Goal: Check status: Check status

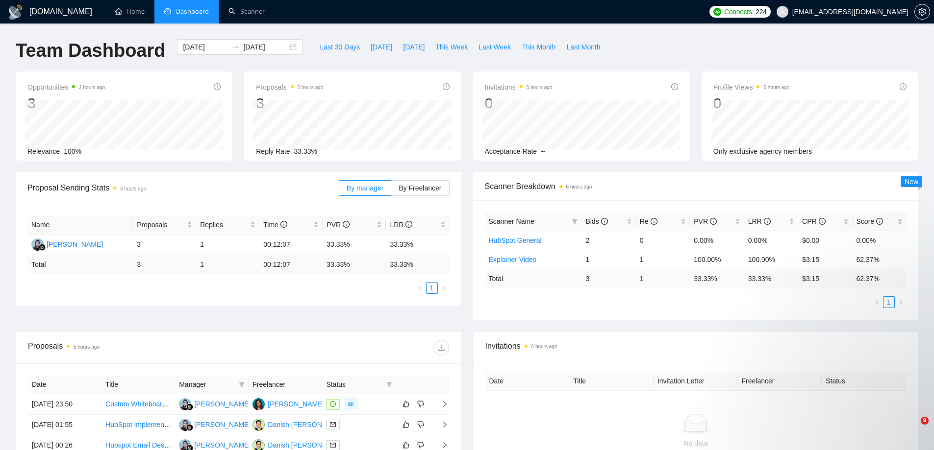
scroll to position [64, 0]
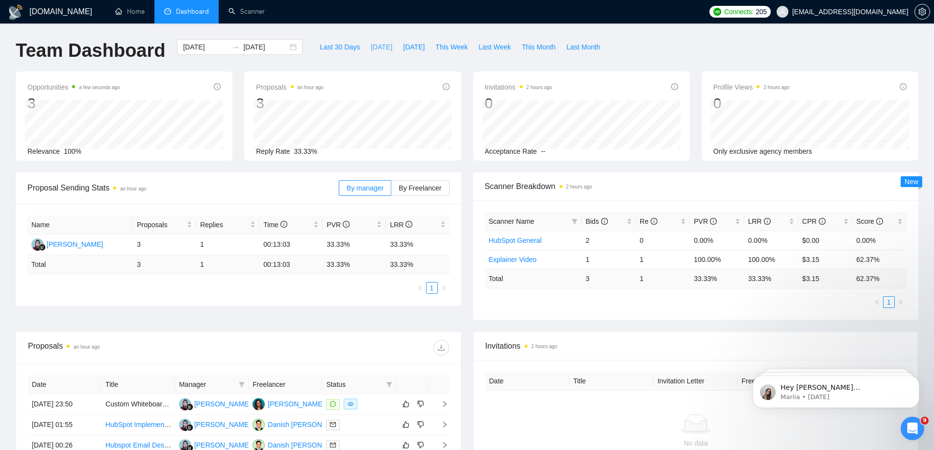
click at [371, 46] on span "[DATE]" at bounding box center [382, 47] width 22 height 11
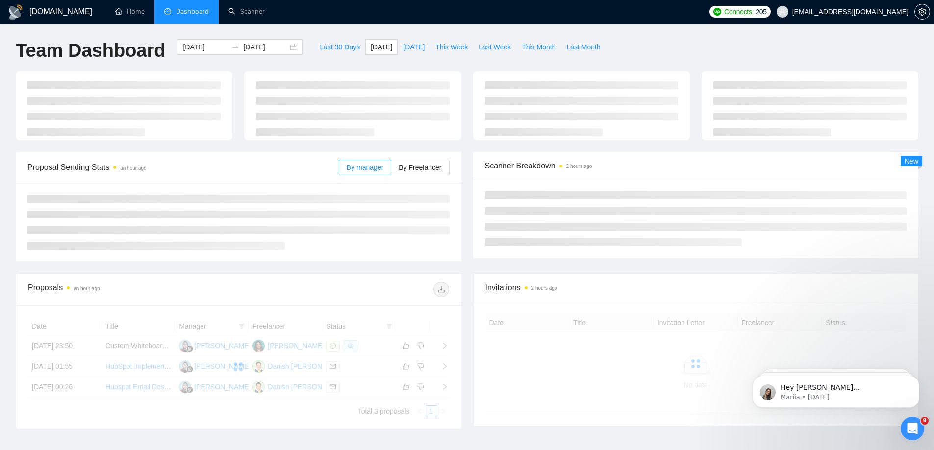
type input "2025-09-30"
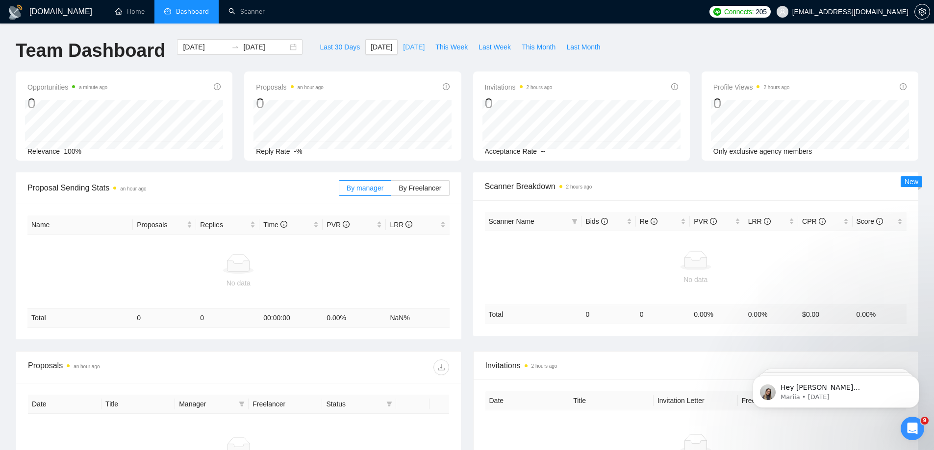
click at [416, 49] on span "[DATE]" at bounding box center [414, 47] width 22 height 11
type input "[DATE]"
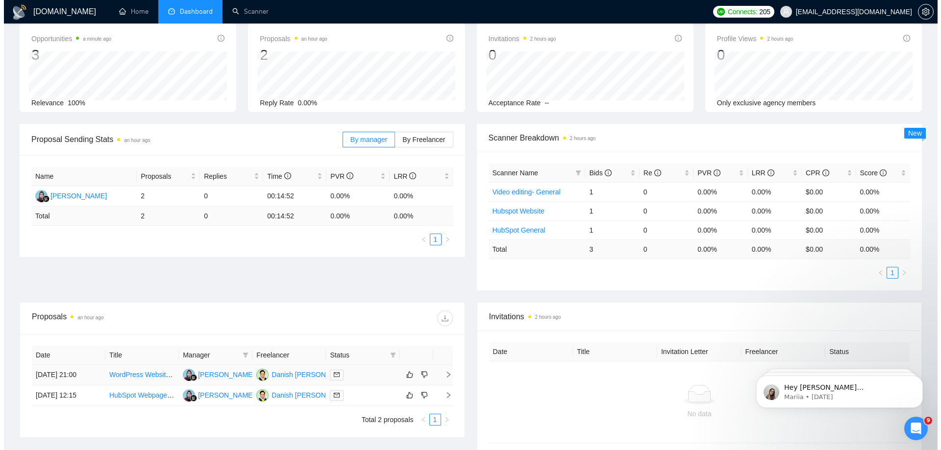
scroll to position [141, 0]
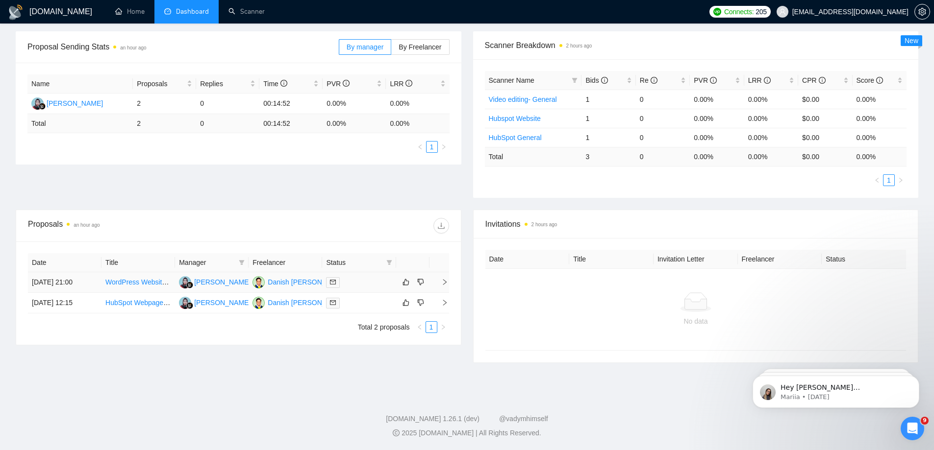
click at [64, 283] on td "29 Sep, 2025 21:00" at bounding box center [65, 282] width 74 height 21
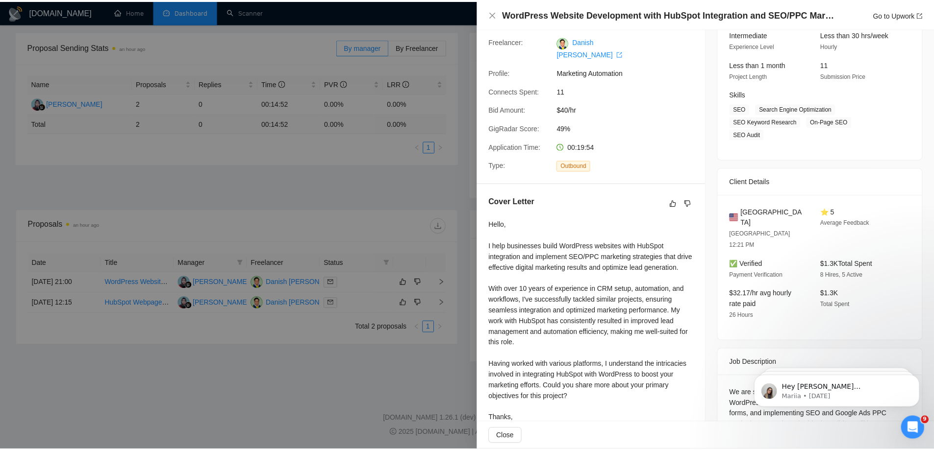
scroll to position [129, 0]
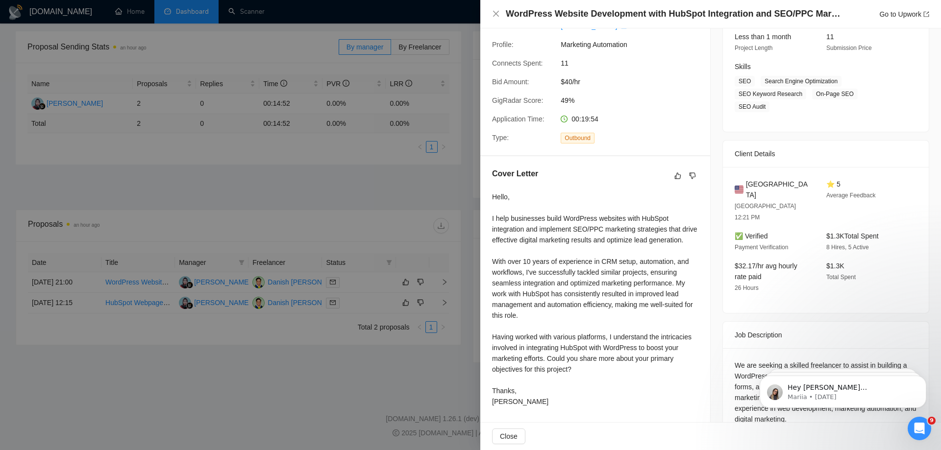
click at [189, 358] on div at bounding box center [470, 225] width 941 height 450
